Goal: Communication & Community: Answer question/provide support

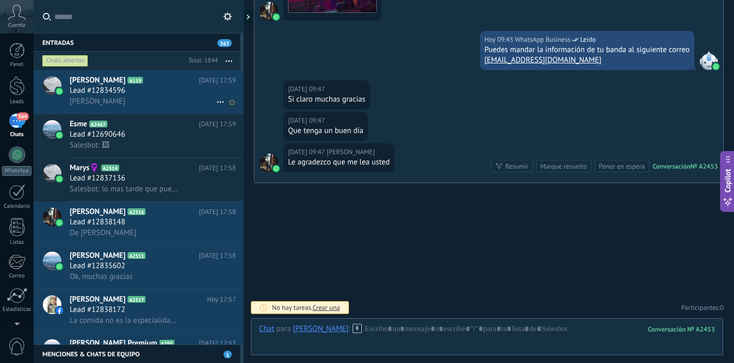
click at [176, 105] on div "[PERSON_NAME]" at bounding box center [153, 101] width 166 height 11
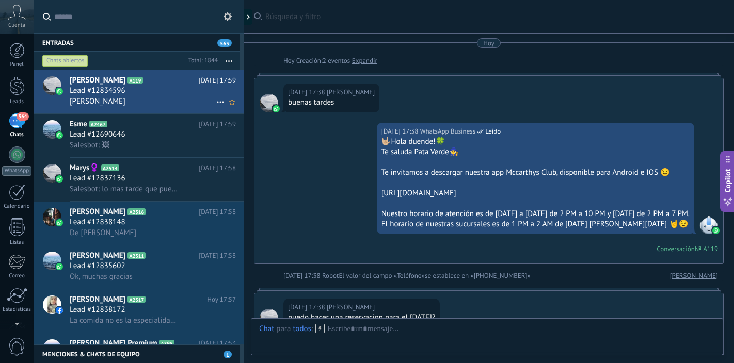
scroll to position [485, 0]
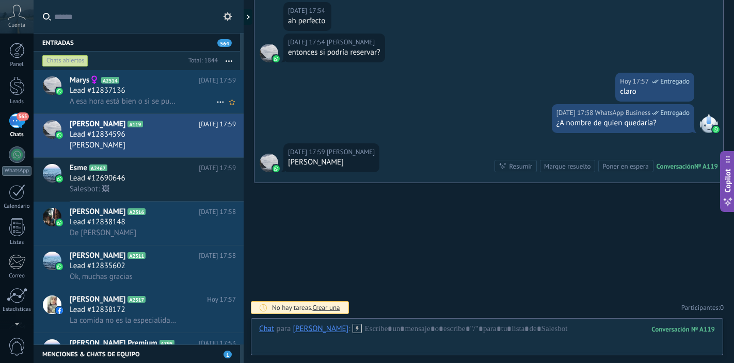
click at [179, 105] on h3 "A esa hora está bien o si se puede a la 9 mejor" at bounding box center [127, 101] width 115 height 10
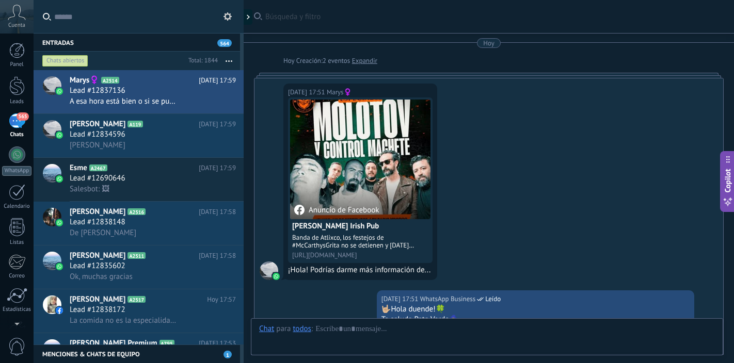
scroll to position [480, 0]
